Goal: Task Accomplishment & Management: Use online tool/utility

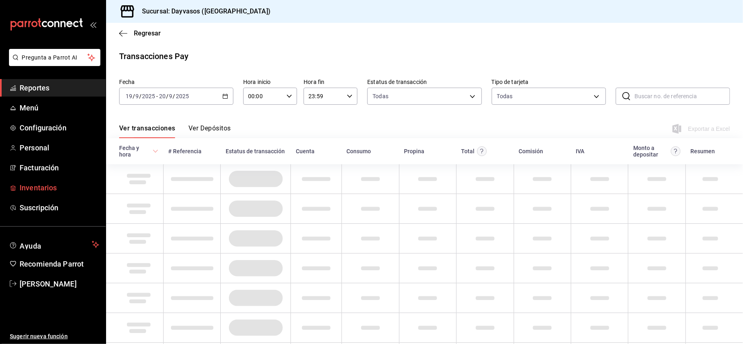
click at [46, 190] on span "Inventarios" at bounding box center [60, 187] width 80 height 11
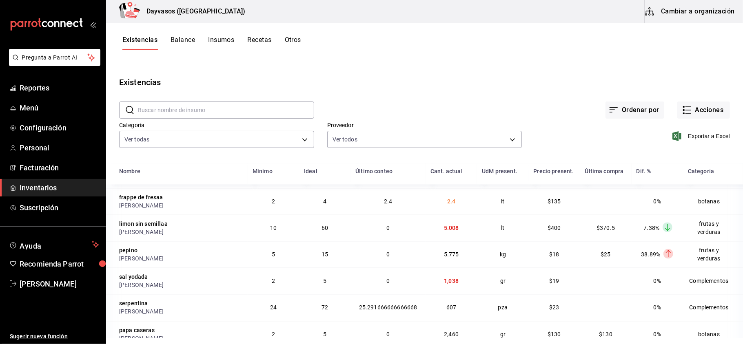
scroll to position [1128, 0]
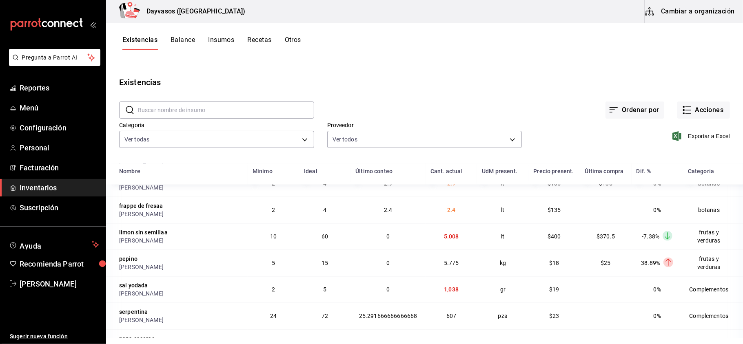
click at [192, 42] on button "Balance" at bounding box center [183, 43] width 24 height 14
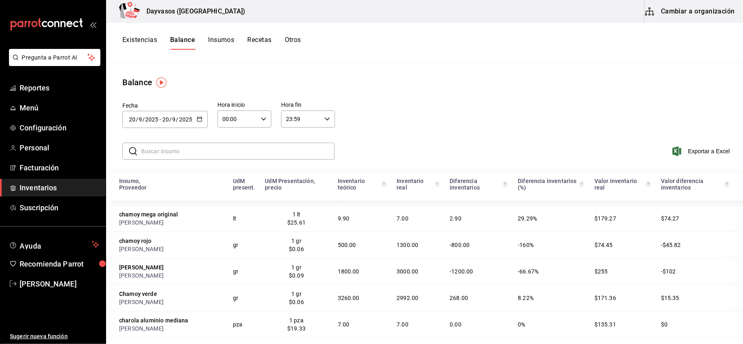
scroll to position [521, 0]
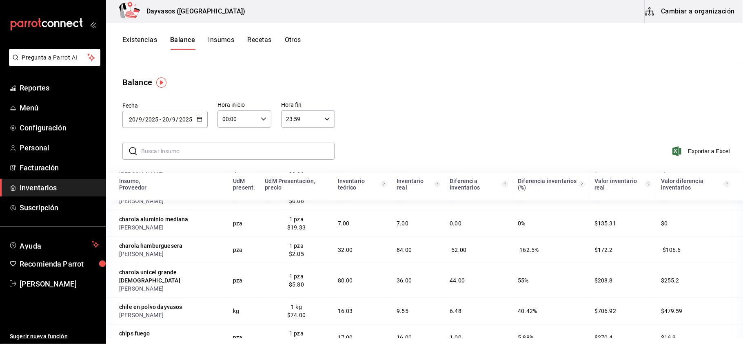
click at [295, 36] on button "Otros" at bounding box center [293, 43] width 16 height 14
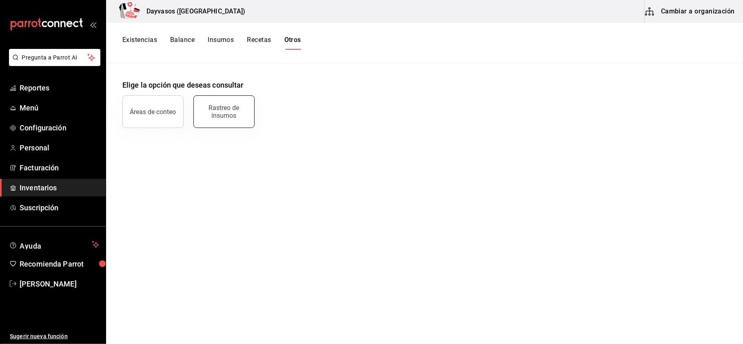
click at [212, 108] on div "Rastreo de insumos" at bounding box center [224, 112] width 51 height 16
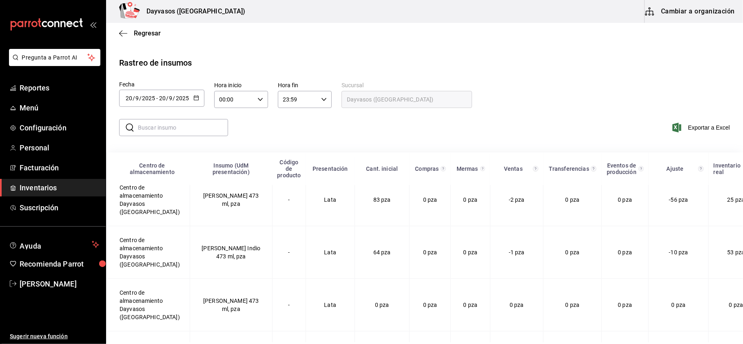
scroll to position [2483, 0]
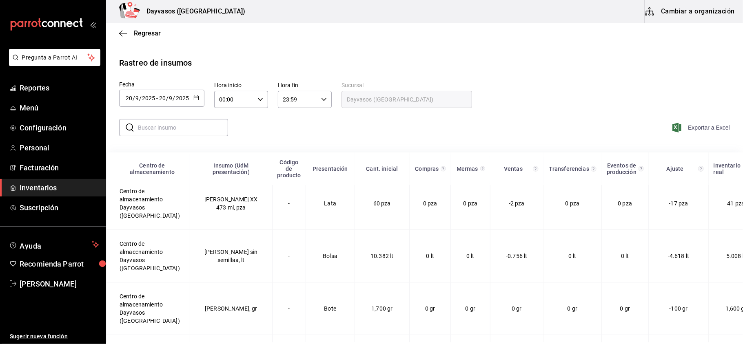
click at [709, 128] on span "Exportar a Excel" at bounding box center [702, 128] width 56 height 10
